Goal: Task Accomplishment & Management: Complete application form

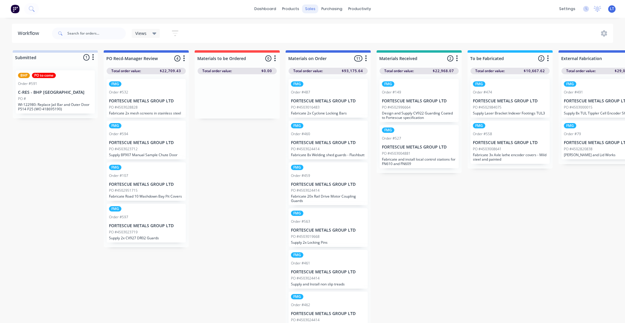
scroll to position [8, 0]
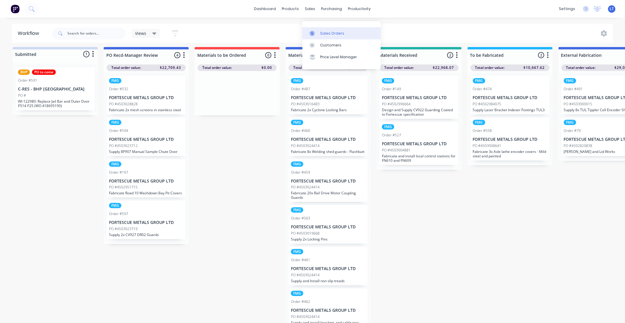
click at [319, 30] on link "Sales Orders" at bounding box center [342, 33] width 78 height 12
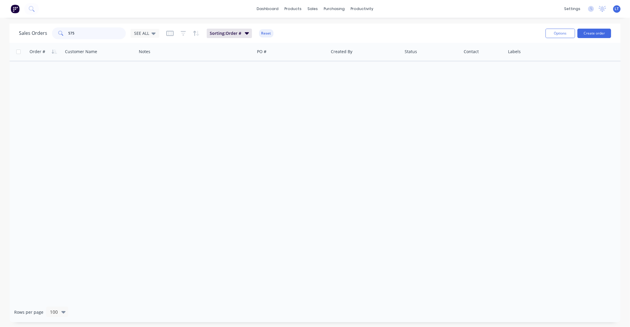
drag, startPoint x: 101, startPoint y: 34, endPoint x: 0, endPoint y: 33, distance: 101.1
click at [0, 33] on div "Sales Orders 575 SEE ALL Sorting: Order # Reset Options Create order Order # Cu…" at bounding box center [315, 173] width 630 height 299
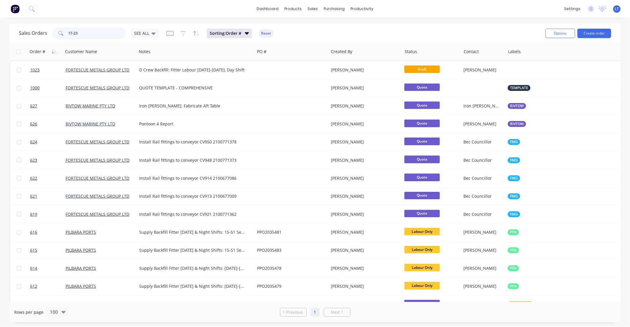
type input "17-23"
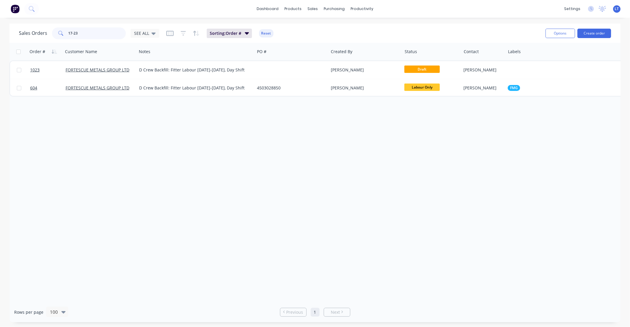
drag, startPoint x: 98, startPoint y: 36, endPoint x: 0, endPoint y: 34, distance: 97.8
click at [0, 34] on div "Sales Orders 17-23 SEE ALL Sorting: Order # Reset Options Create order Order # …" at bounding box center [315, 173] width 630 height 299
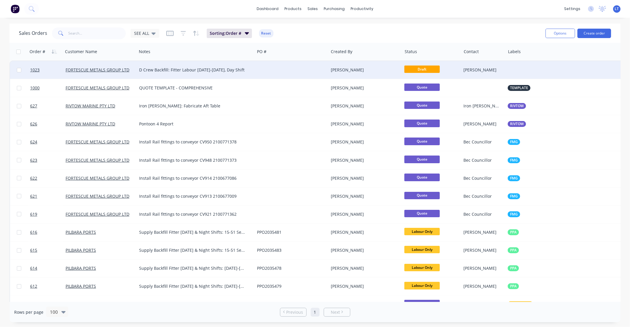
click at [374, 69] on div "[PERSON_NAME]" at bounding box center [364, 70] width 66 height 6
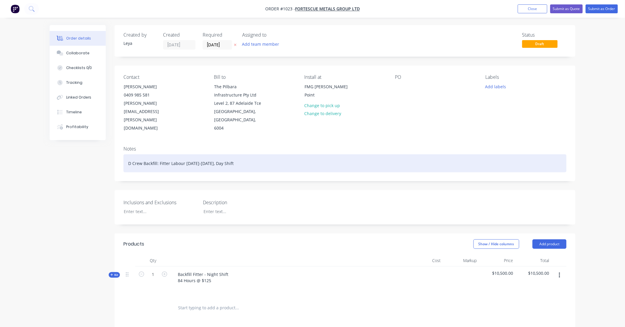
drag, startPoint x: 31, startPoint y: 155, endPoint x: 0, endPoint y: 150, distance: 31.4
click at [0, 150] on div "Order details Collaborate Checklists 0/0 Tracking Linked Orders Timeline Profit…" at bounding box center [312, 234] width 625 height 469
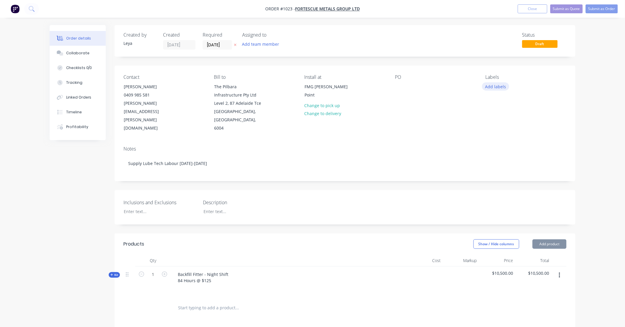
click at [492, 86] on button "Add labels" at bounding box center [495, 86] width 27 height 8
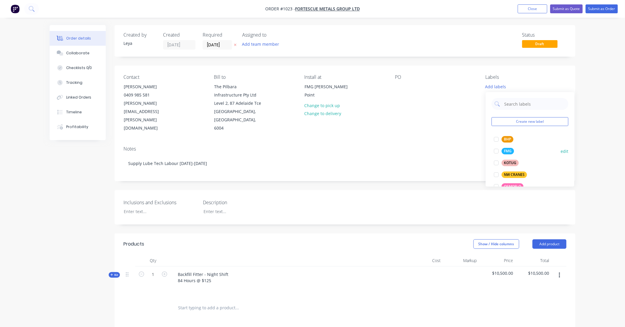
click at [498, 151] on div at bounding box center [497, 151] width 12 height 12
drag, startPoint x: 235, startPoint y: 43, endPoint x: 229, endPoint y: 45, distance: 5.6
click at [236, 43] on icon at bounding box center [235, 45] width 3 height 4
click at [226, 46] on input at bounding box center [219, 44] width 32 height 9
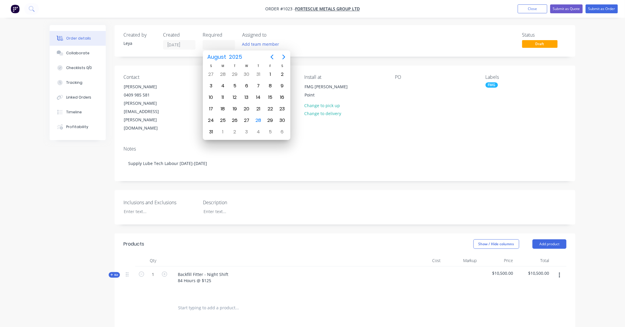
click at [285, 57] on icon "Next page" at bounding box center [284, 57] width 3 height 5
click at [246, 84] on div "10" at bounding box center [246, 86] width 9 height 9
type input "[DATE]"
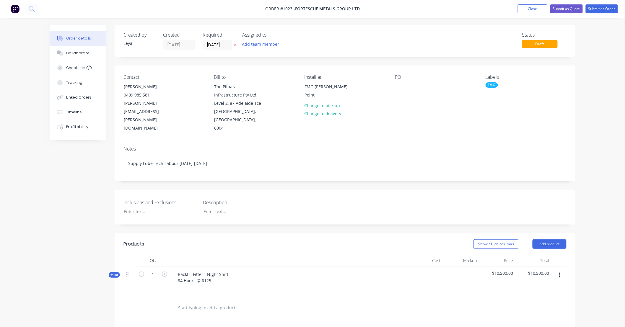
drag, startPoint x: 591, startPoint y: 142, endPoint x: 584, endPoint y: 141, distance: 6.9
click at [590, 142] on div "Order details Collaborate Checklists 0/0 Tracking Linked Orders Timeline Profit…" at bounding box center [312, 234] width 625 height 469
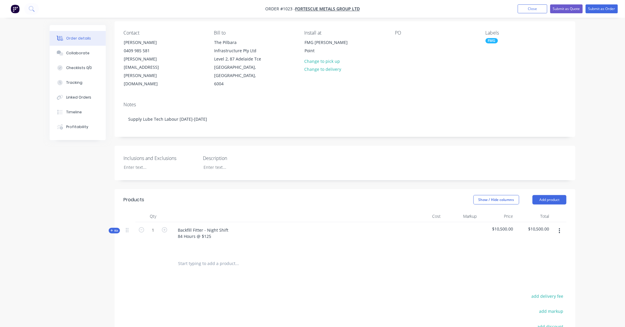
scroll to position [76, 0]
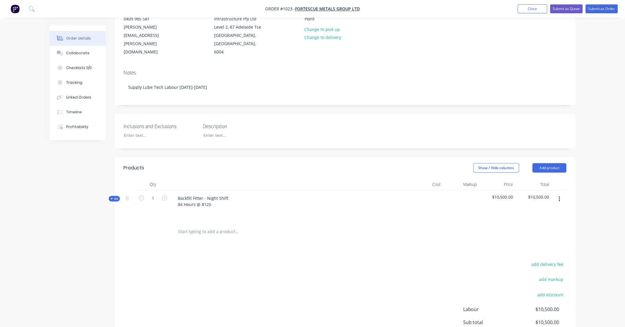
click at [119, 196] on div "Kit" at bounding box center [114, 199] width 11 height 6
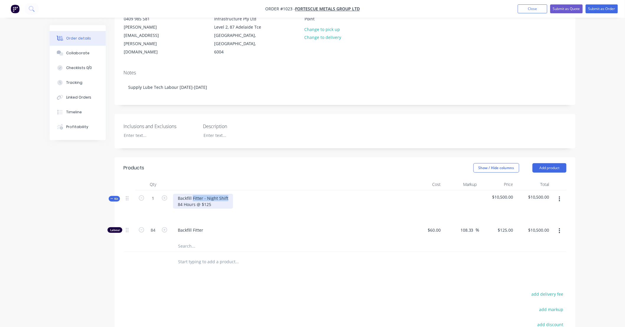
drag, startPoint x: 194, startPoint y: 189, endPoint x: 273, endPoint y: 190, distance: 79.2
click at [271, 191] on div "Backfill Fitter - Night Shift 84 Hours @ $125" at bounding box center [289, 207] width 236 height 32
drag, startPoint x: 182, startPoint y: 195, endPoint x: 176, endPoint y: 195, distance: 6.2
click at [176, 195] on div "Backfill Lube Tech - Day Shift 84 Hours @ $125" at bounding box center [206, 201] width 66 height 15
click at [157, 226] on input "84" at bounding box center [152, 230] width 15 height 9
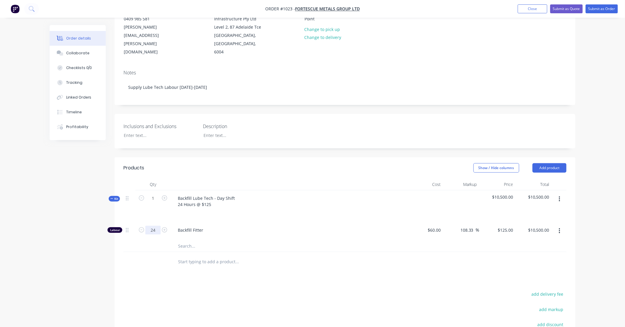
type input "24"
type input "$3,000.00"
click at [95, 252] on div "Created by [PERSON_NAME] Created [DATE] Required [DATE] Assigned to Add team me…" at bounding box center [313, 185] width 526 height 473
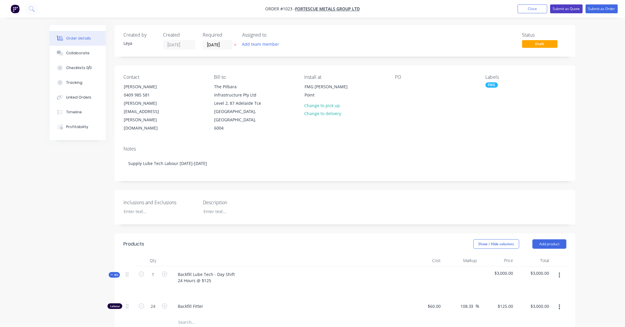
scroll to position [11, 0]
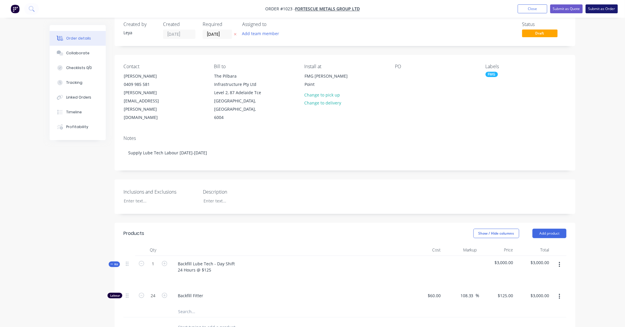
click at [603, 11] on button "Submit as Order" at bounding box center [602, 8] width 32 height 9
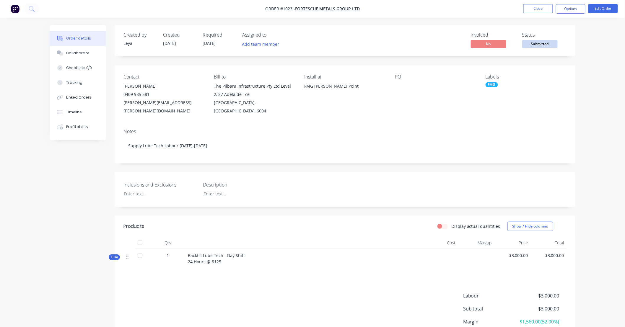
click at [536, 46] on span "Submitted" at bounding box center [540, 43] width 35 height 7
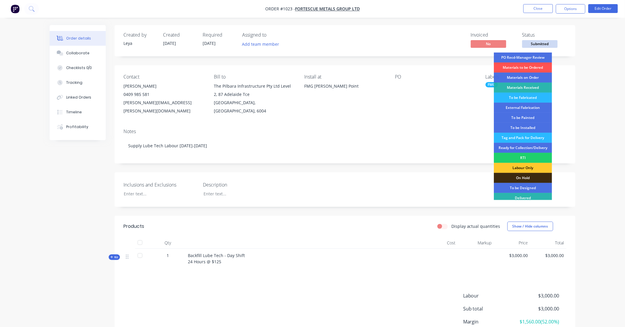
click at [522, 166] on div "Labour Only" at bounding box center [523, 168] width 58 height 10
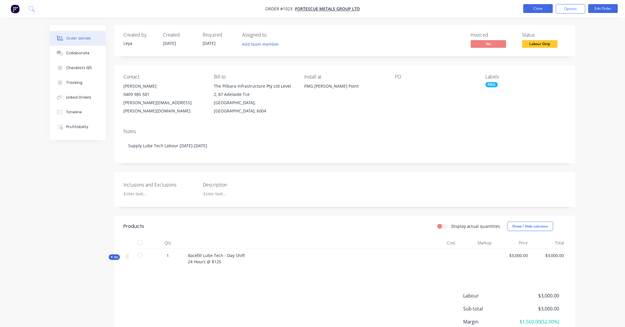
click at [533, 8] on button "Close" at bounding box center [539, 8] width 30 height 9
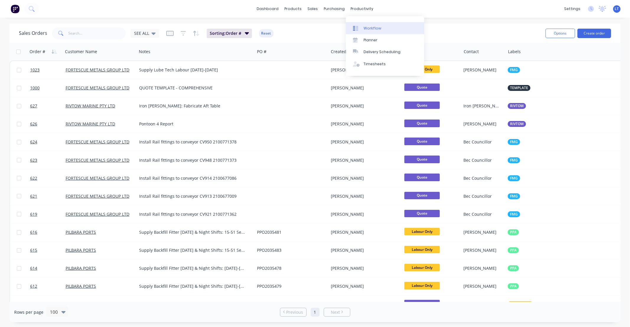
click at [368, 26] on div "Workflow" at bounding box center [373, 28] width 18 height 5
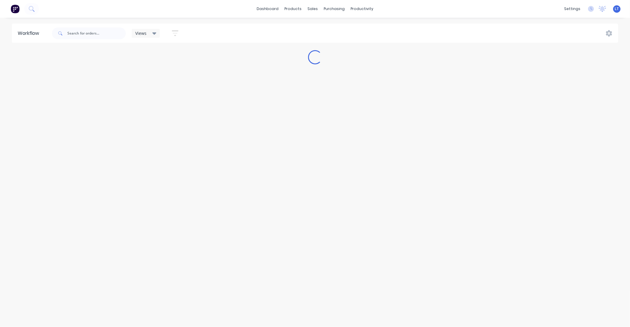
drag, startPoint x: 144, startPoint y: 35, endPoint x: 147, endPoint y: 34, distance: 3.2
click at [145, 35] on span "Views" at bounding box center [140, 33] width 11 height 6
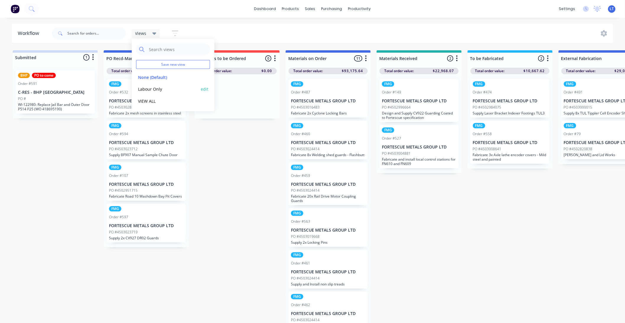
click at [166, 90] on button "Labour Only" at bounding box center [167, 89] width 63 height 7
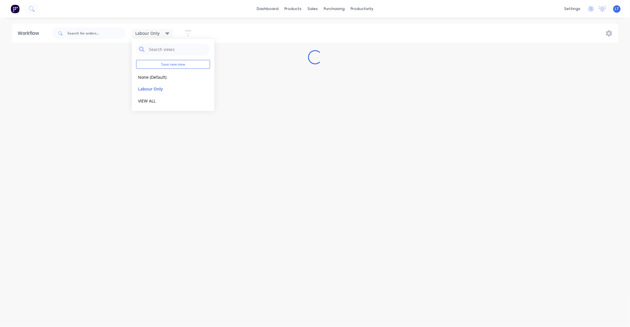
click at [242, 52] on div "Loading..." at bounding box center [315, 57] width 630 height 14
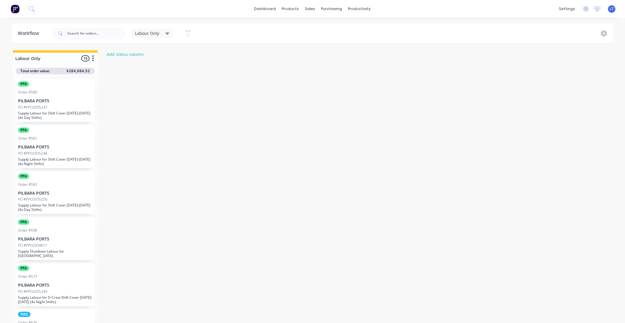
click at [93, 58] on icon "button" at bounding box center [93, 58] width 1 height 6
click at [61, 97] on button "Sort By" at bounding box center [67, 100] width 59 height 10
click at [113, 111] on date "Required date" at bounding box center [127, 113] width 59 height 10
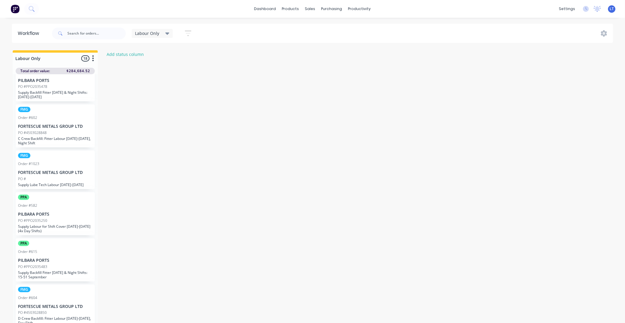
click at [164, 33] on div "Labour Only" at bounding box center [152, 33] width 34 height 5
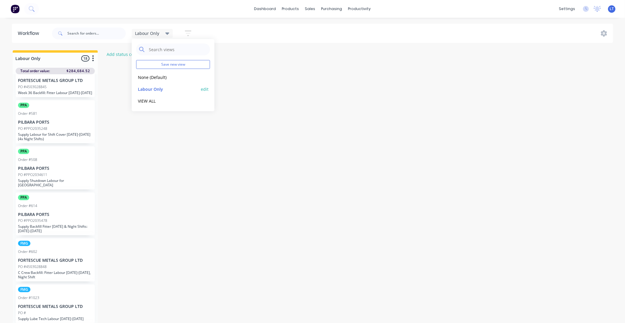
scroll to position [185, 0]
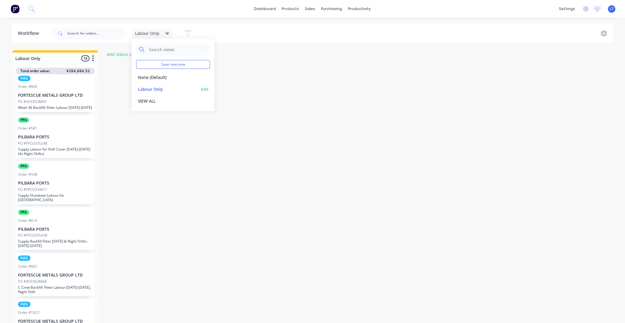
click at [207, 90] on button "edit" at bounding box center [205, 89] width 8 height 6
click at [243, 75] on button "Update" at bounding box center [240, 76] width 35 height 10
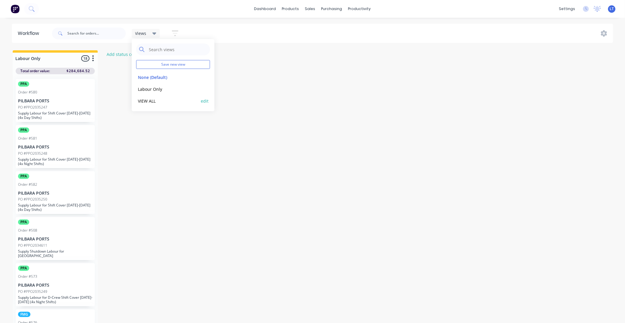
click at [151, 102] on button "VIEW ALL" at bounding box center [167, 101] width 63 height 7
